Goal: Information Seeking & Learning: Learn about a topic

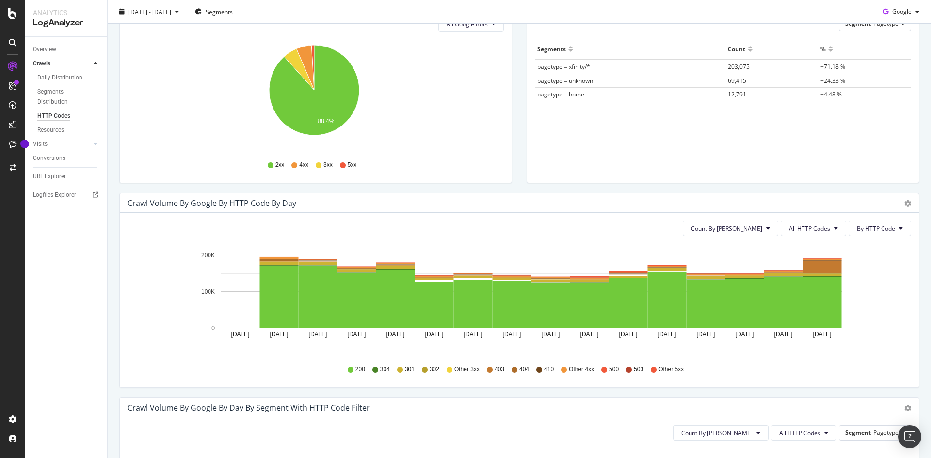
scroll to position [145, 0]
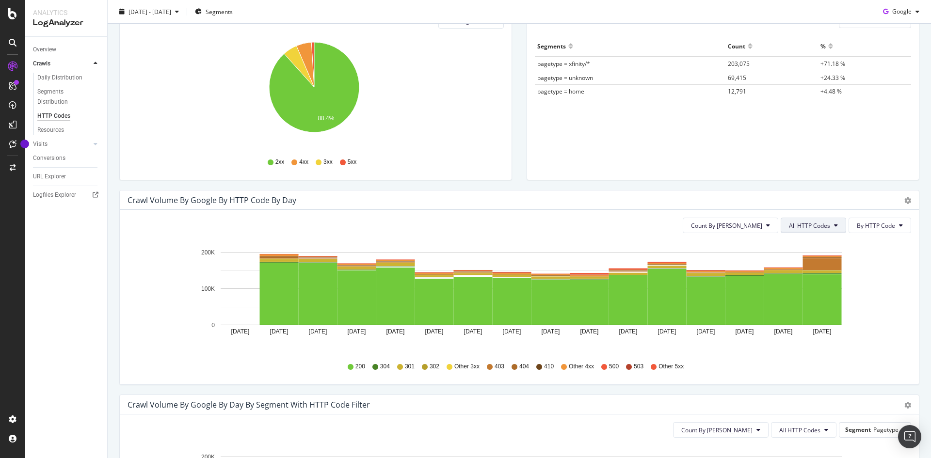
click at [819, 224] on span "All HTTP Codes" at bounding box center [809, 226] width 41 height 8
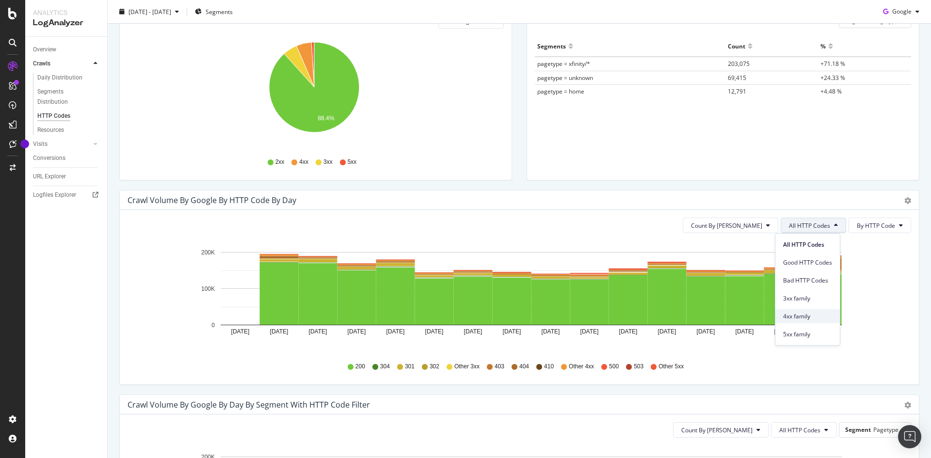
click at [817, 319] on span "4xx family" at bounding box center [807, 316] width 49 height 9
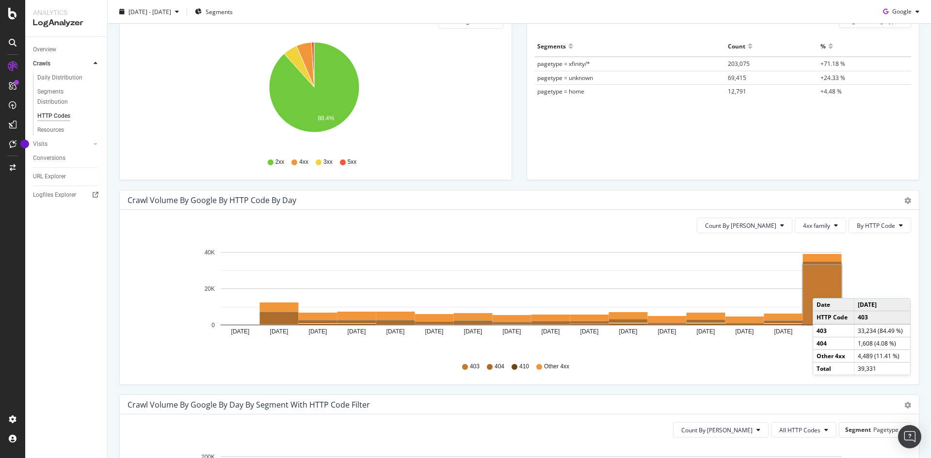
click at [822, 288] on rect "A chart." at bounding box center [822, 295] width 39 height 60
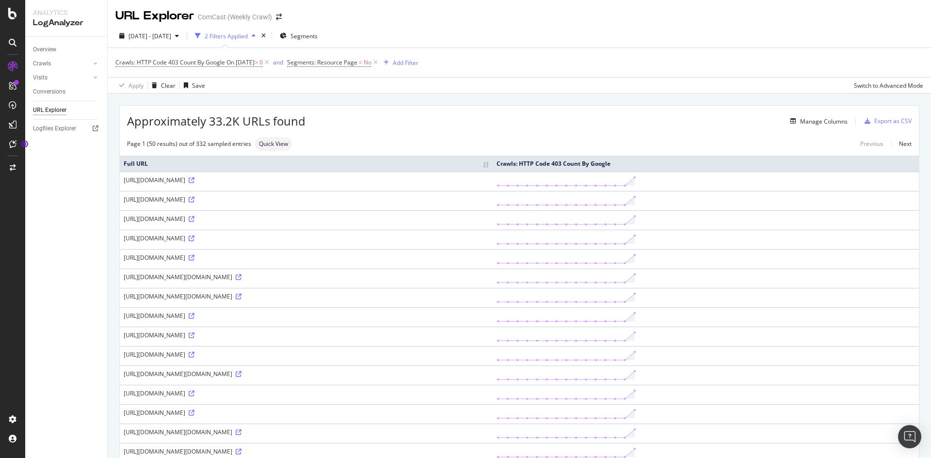
click at [34, 255] on div "Overview Crawls Daily Distribution Segments Distribution HTTP Codes Resources V…" at bounding box center [66, 247] width 82 height 421
click at [809, 124] on div "Manage Columns" at bounding box center [824, 121] width 48 height 8
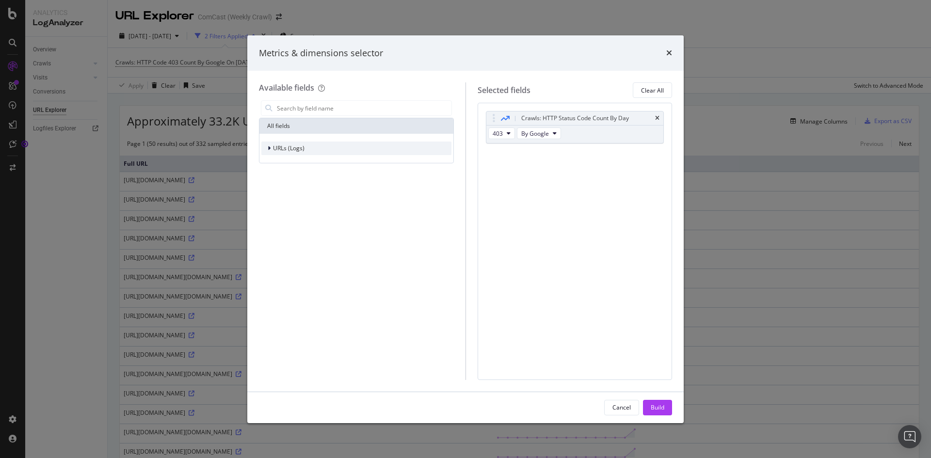
click at [273, 151] on span "URLs (Logs)" at bounding box center [289, 148] width 32 height 8
click at [285, 195] on span "Crawls" at bounding box center [288, 193] width 18 height 8
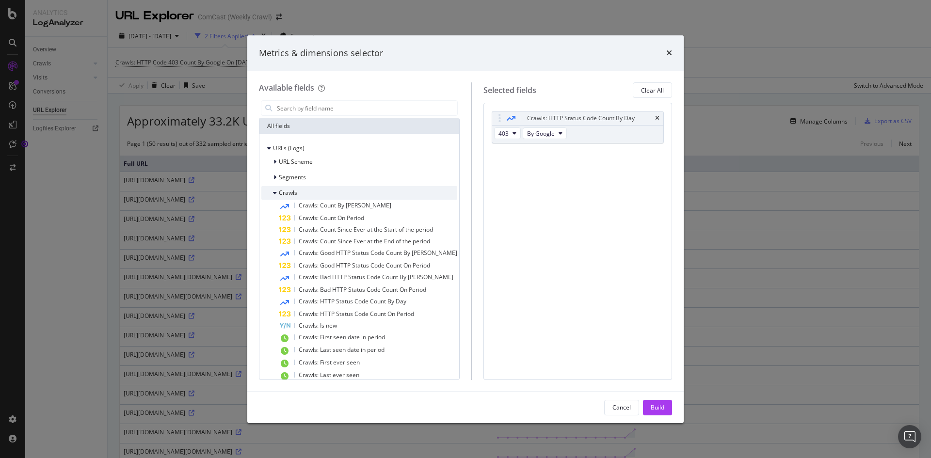
click at [285, 195] on span "Crawls" at bounding box center [288, 193] width 18 height 8
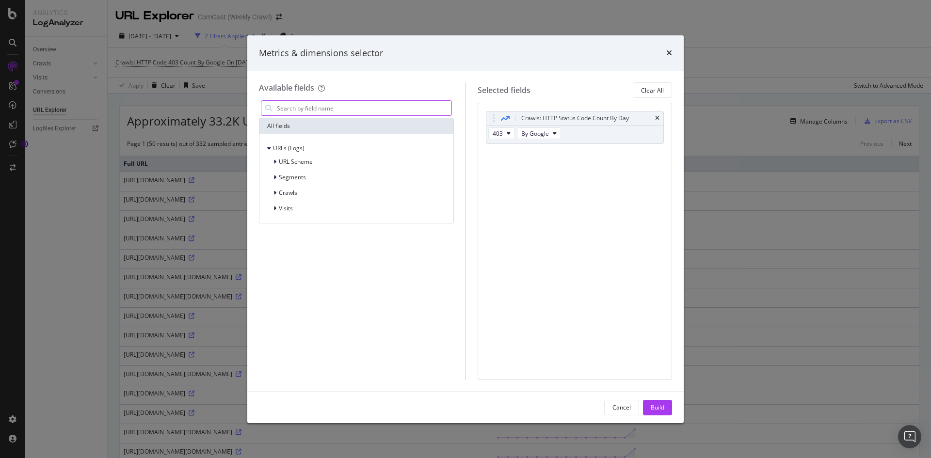
click at [300, 114] on input "modal" at bounding box center [364, 108] width 176 height 15
type input "a"
click at [627, 412] on div "Cancel" at bounding box center [621, 408] width 18 height 14
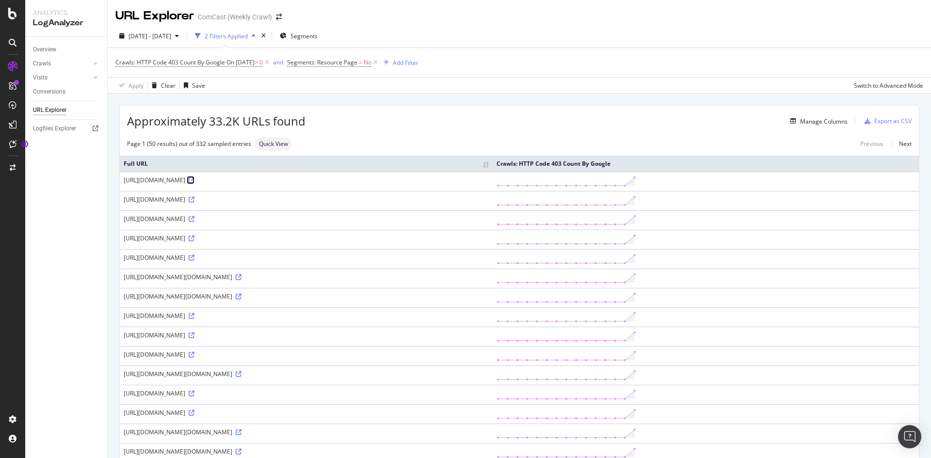
click at [194, 178] on icon at bounding box center [192, 180] width 6 height 6
